Goal: Information Seeking & Learning: Compare options

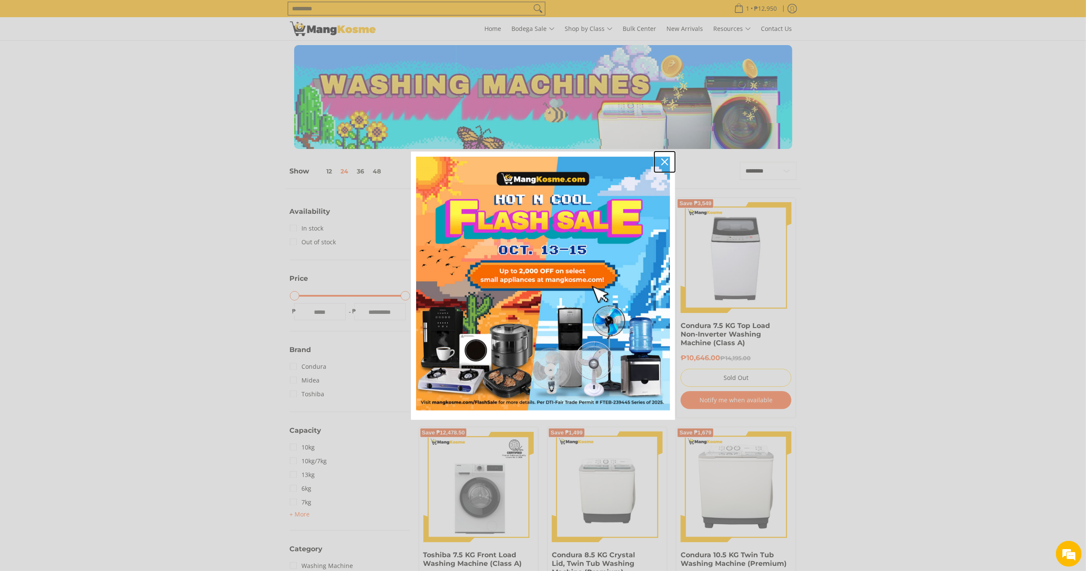
click at [665, 161] on icon "close icon" at bounding box center [664, 161] width 7 height 7
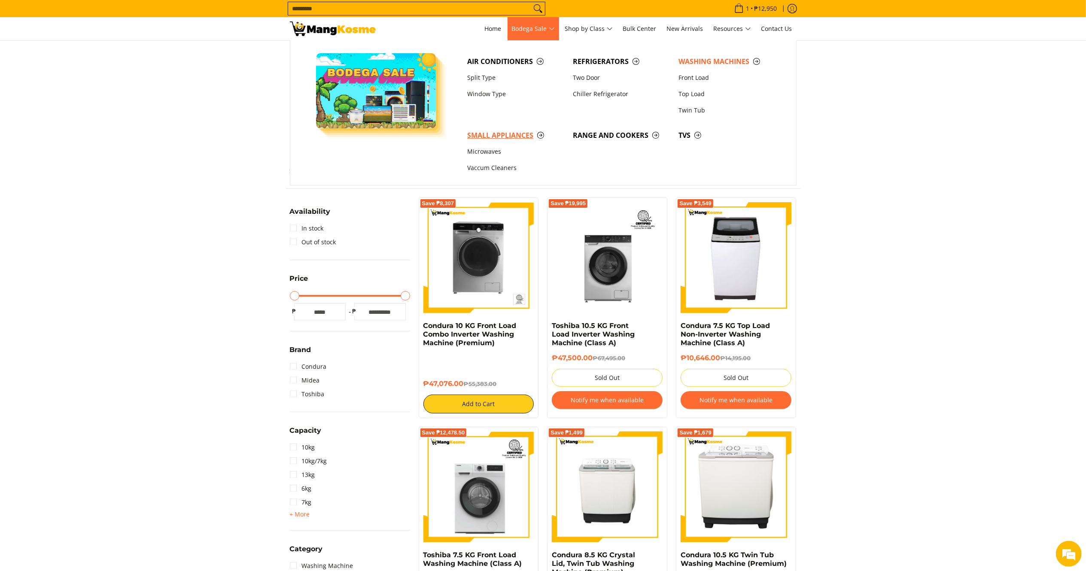
click at [508, 135] on span "Small Appliances" at bounding box center [515, 135] width 97 height 11
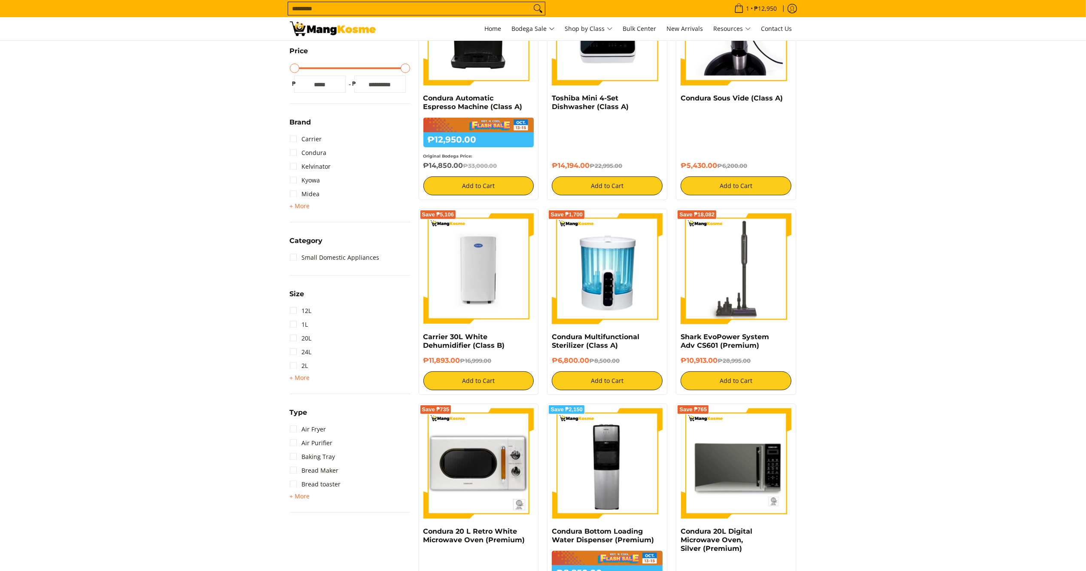
scroll to position [250, 0]
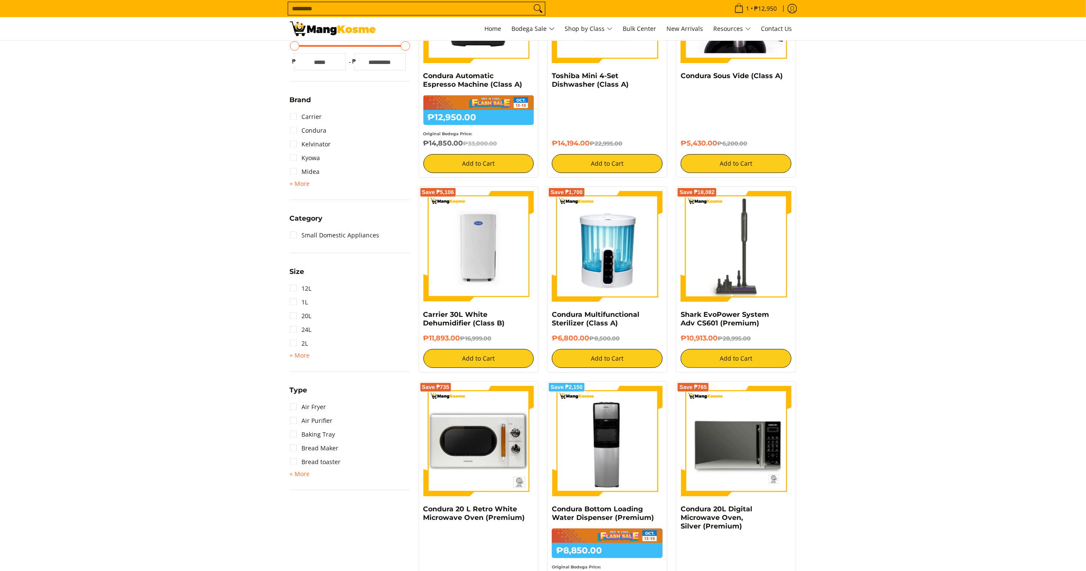
click at [294, 471] on span "+ More" at bounding box center [300, 474] width 20 height 7
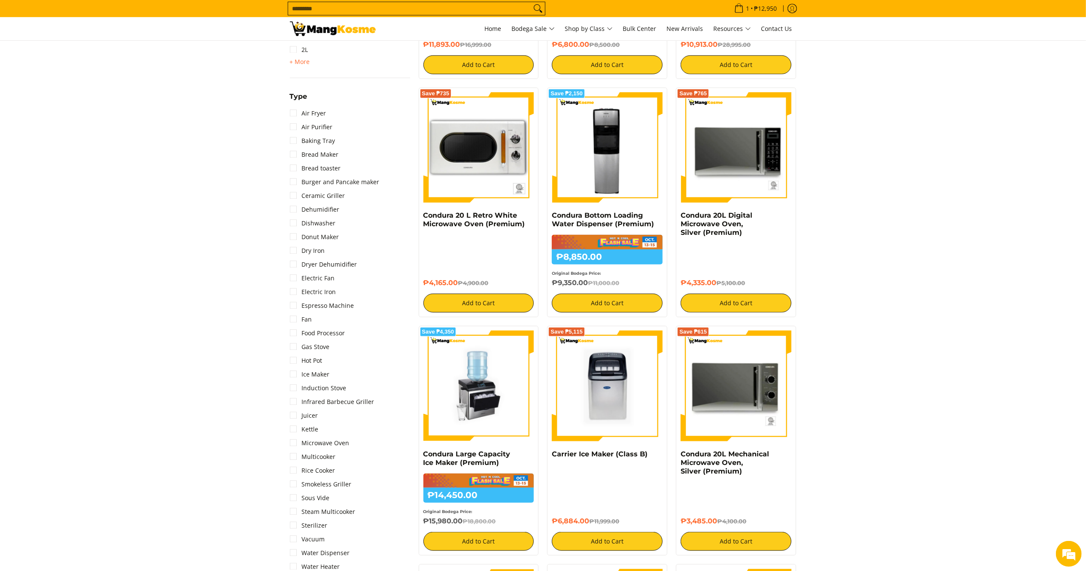
scroll to position [554, 0]
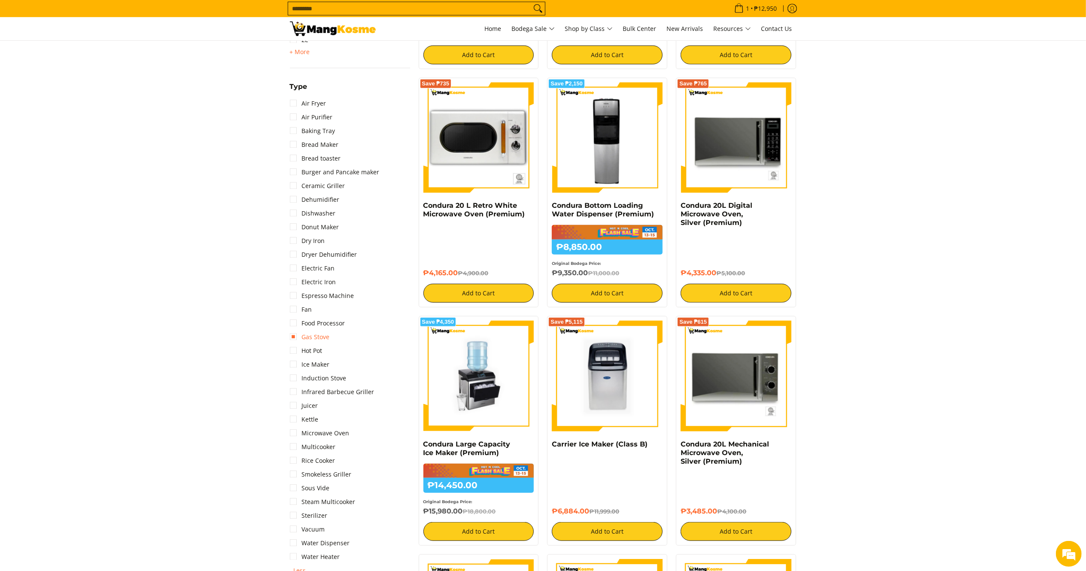
click at [319, 338] on link "Gas Stove" at bounding box center [310, 337] width 40 height 14
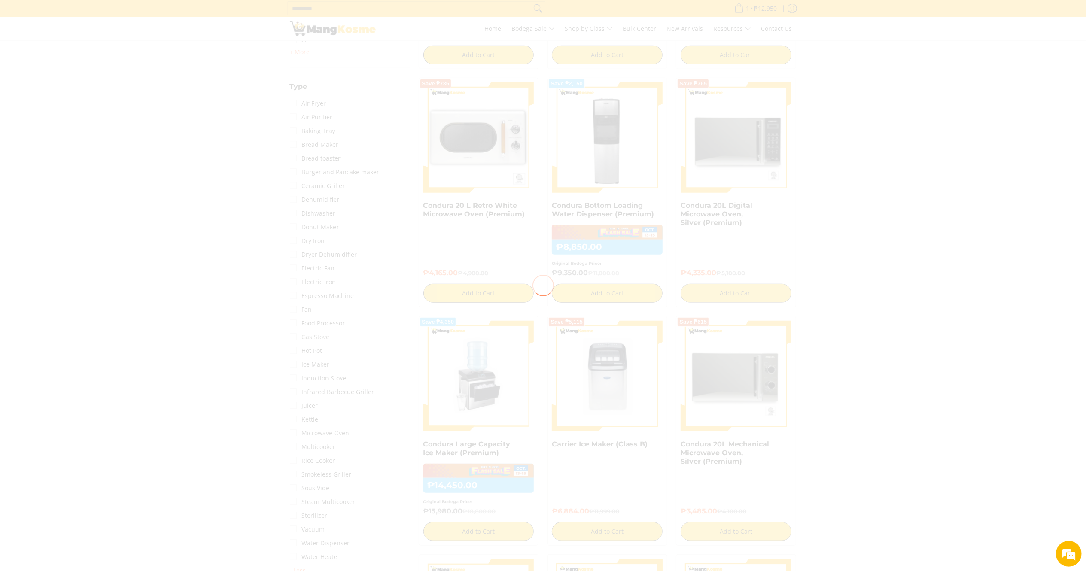
scroll to position [0, 0]
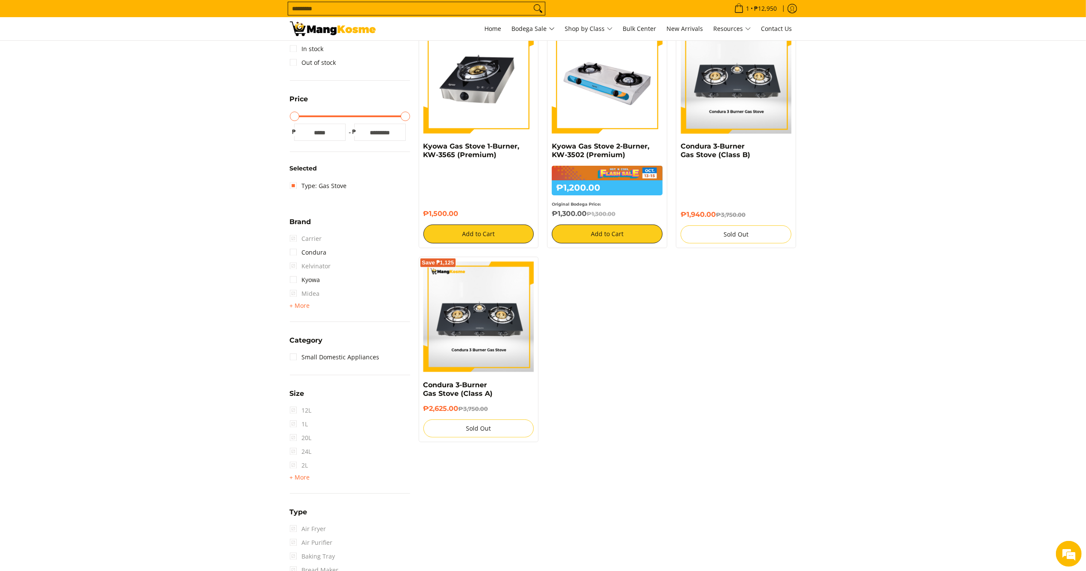
scroll to position [121, 0]
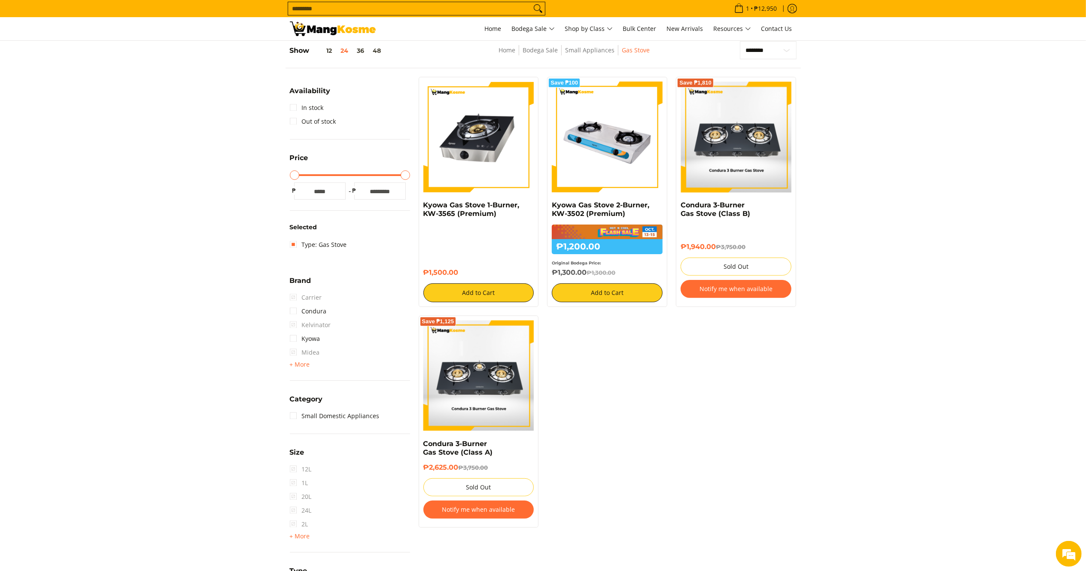
drag, startPoint x: 588, startPoint y: 269, endPoint x: 550, endPoint y: 207, distance: 72.5
click at [550, 206] on div "Save ₱100 Kyowa Gas Stove 2-Burner, KW-3502 (Premium) ₱1,200.00 ₱1,300.00 Origi…" at bounding box center [607, 192] width 120 height 230
copy div "Kyowa Gas Stove 2-Burner, KW-3502 (Premium) ₱1,200.00 ₱1,300.00 Original Bodega…"
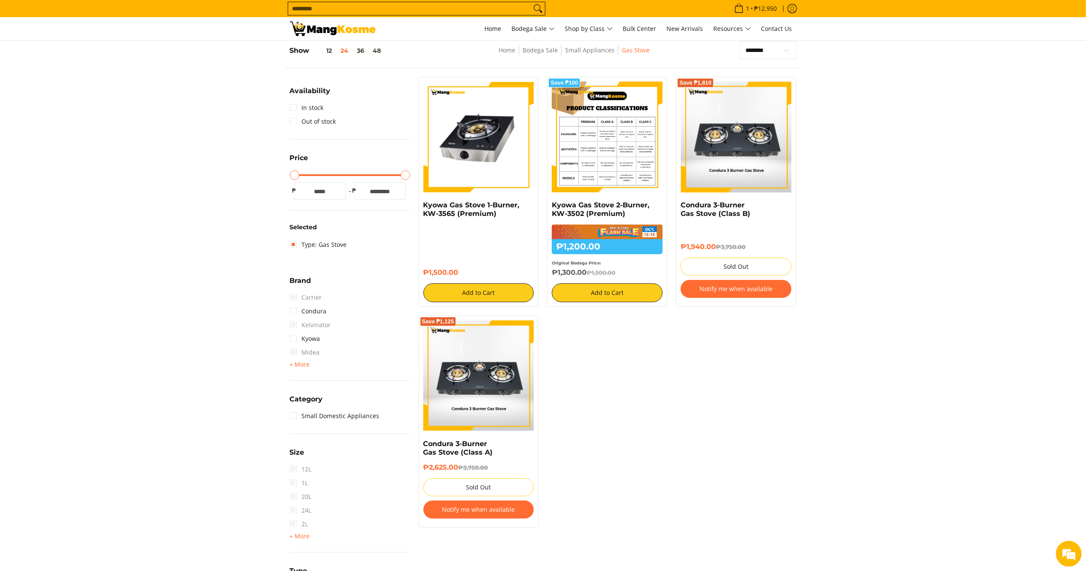
click at [611, 147] on img at bounding box center [607, 137] width 111 height 111
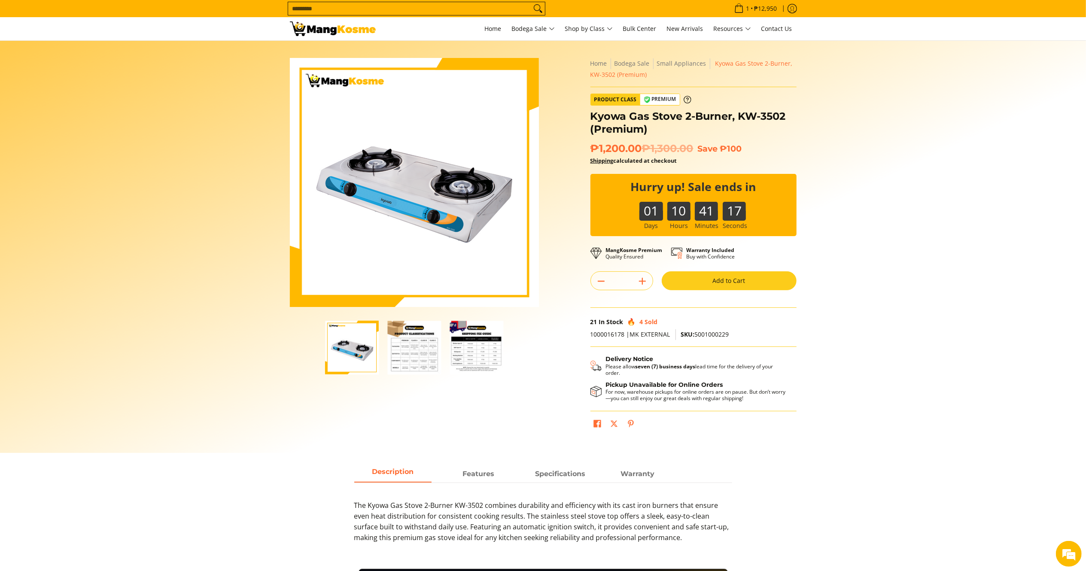
click at [330, 36] on img at bounding box center [333, 28] width 86 height 15
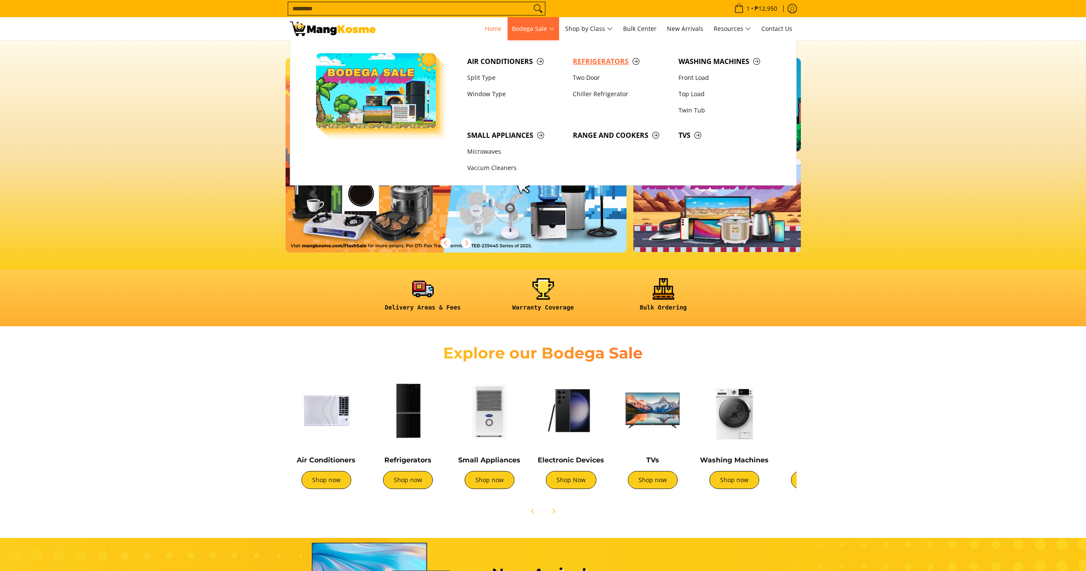
click at [593, 63] on span "Refrigerators" at bounding box center [621, 61] width 97 height 11
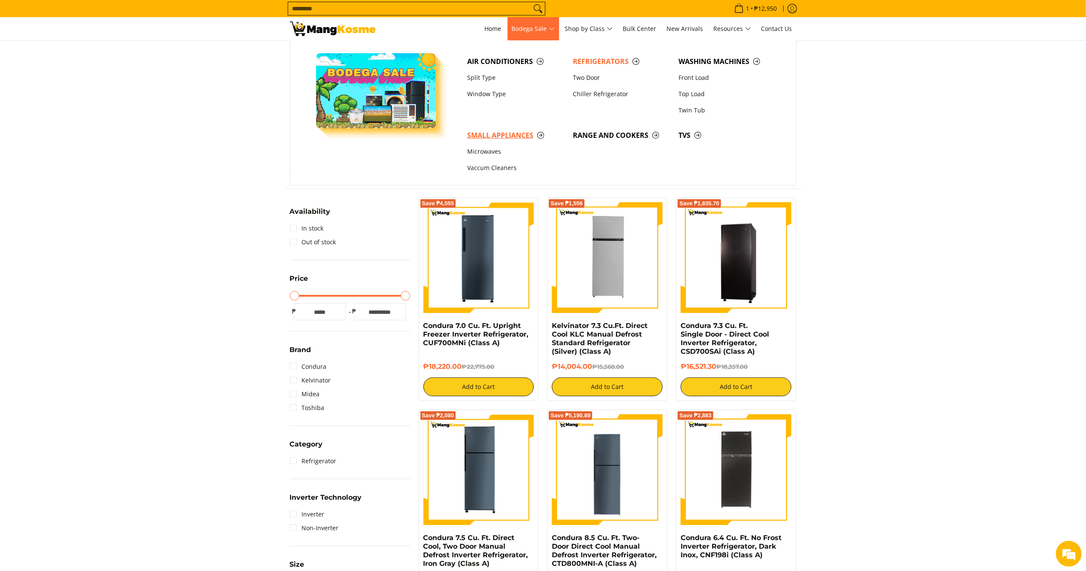
click at [500, 132] on span "Small Appliances" at bounding box center [515, 135] width 97 height 11
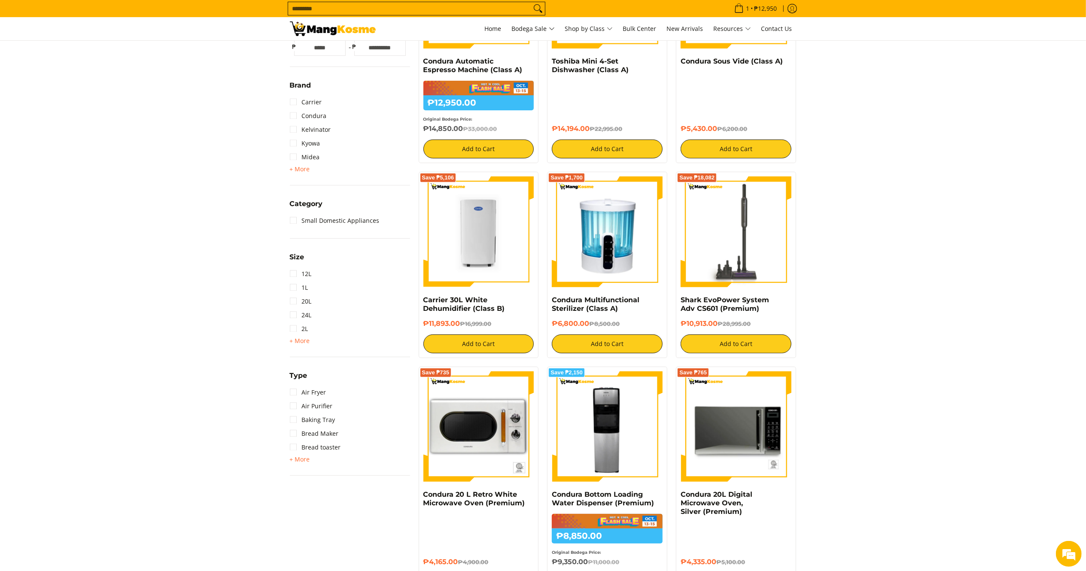
click at [297, 456] on span "+ More" at bounding box center [300, 459] width 20 height 7
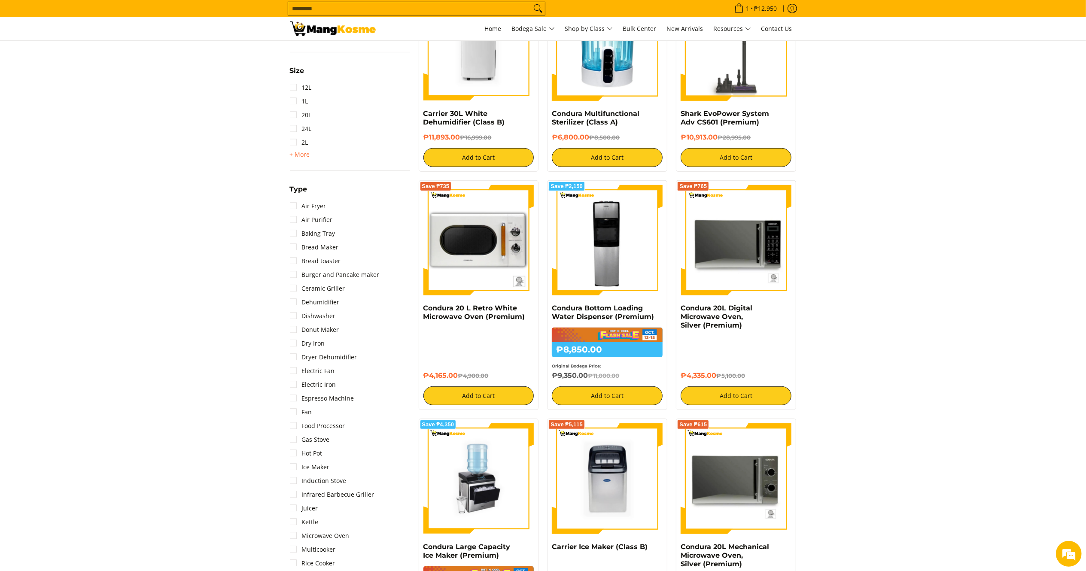
scroll to position [463, 0]
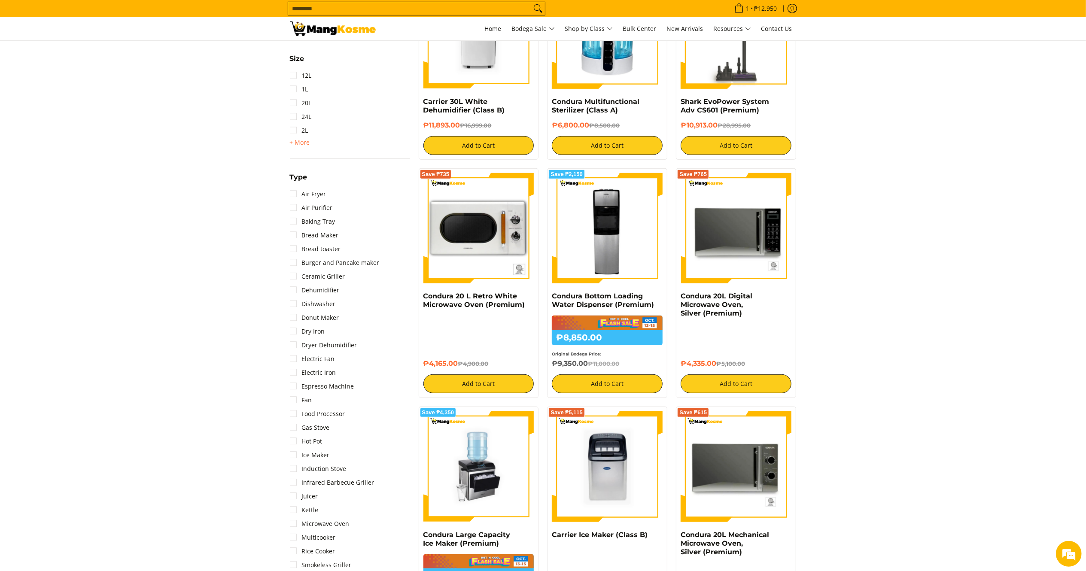
drag, startPoint x: 929, startPoint y: 196, endPoint x: 926, endPoint y: 206, distance: 10.5
click at [316, 355] on link "Electric Fan" at bounding box center [312, 359] width 45 height 14
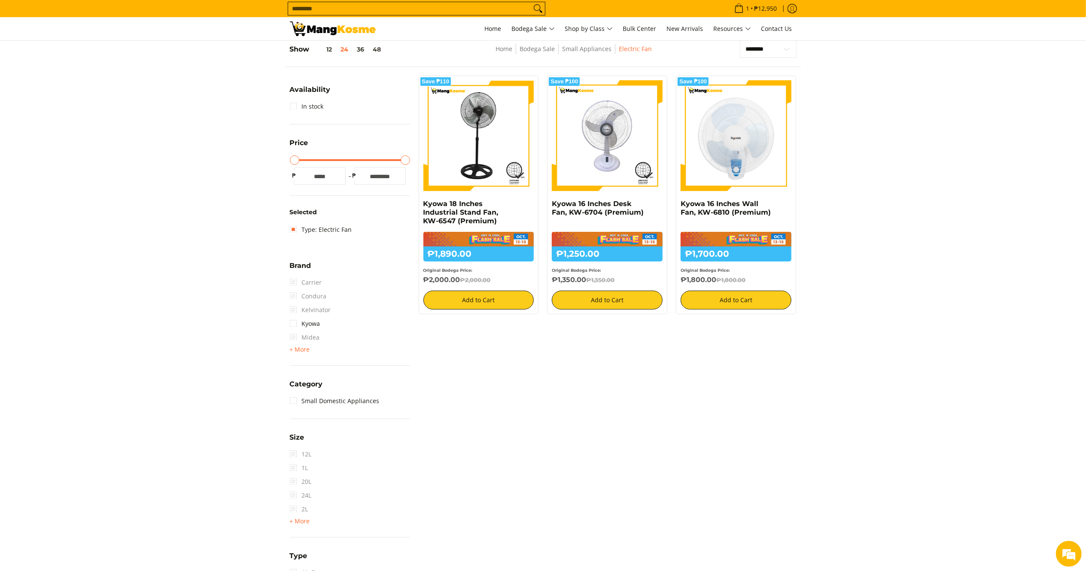
scroll to position [121, 0]
